Goal: Task Accomplishment & Management: Complete application form

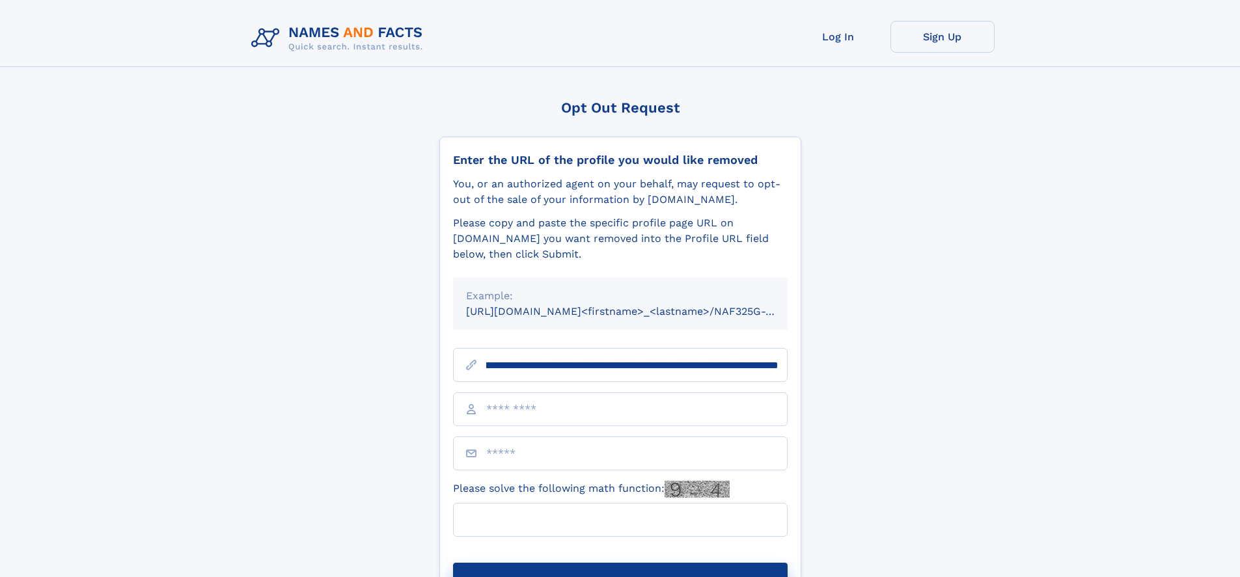
scroll to position [0, 154]
type input "**********"
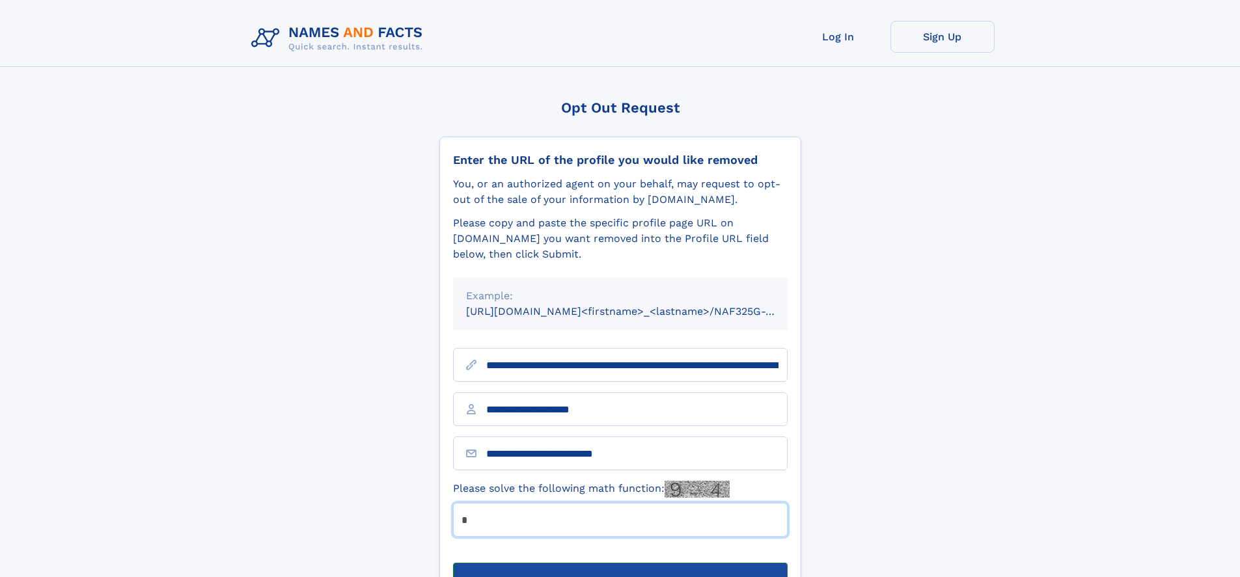
type input "*"
click at [620, 563] on button "Submit Opt Out Request" at bounding box center [620, 584] width 335 height 42
